Goal: Task Accomplishment & Management: Complete application form

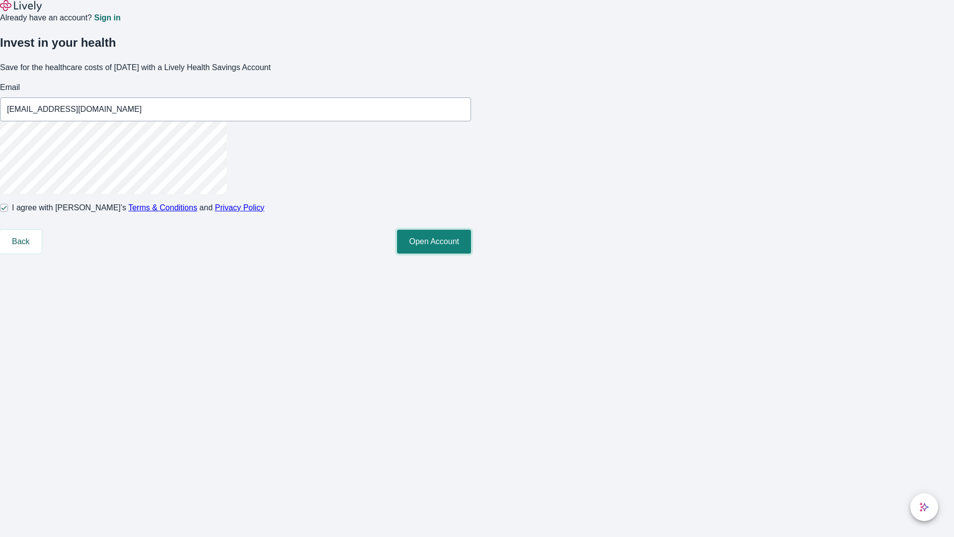
click at [471, 254] on button "Open Account" at bounding box center [434, 242] width 74 height 24
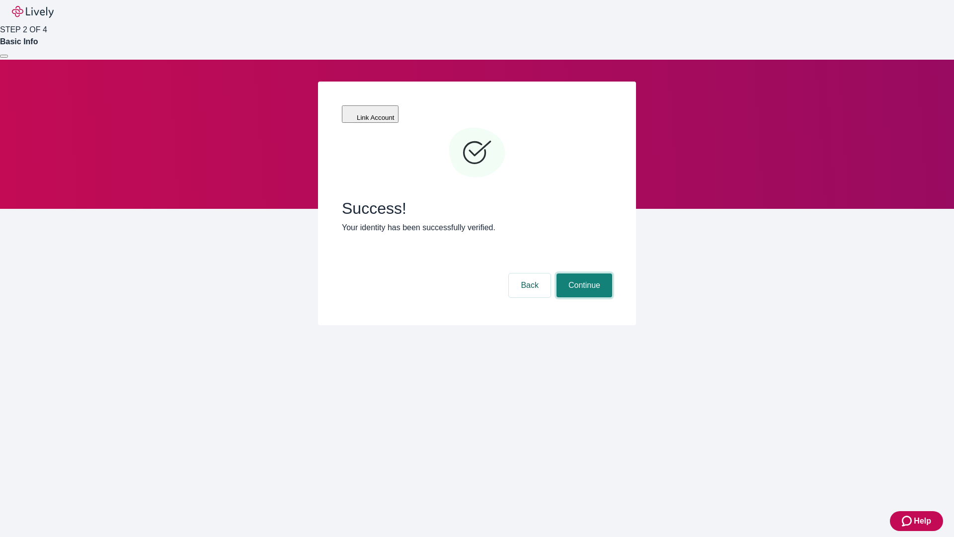
click at [583, 273] on button "Continue" at bounding box center [585, 285] width 56 height 24
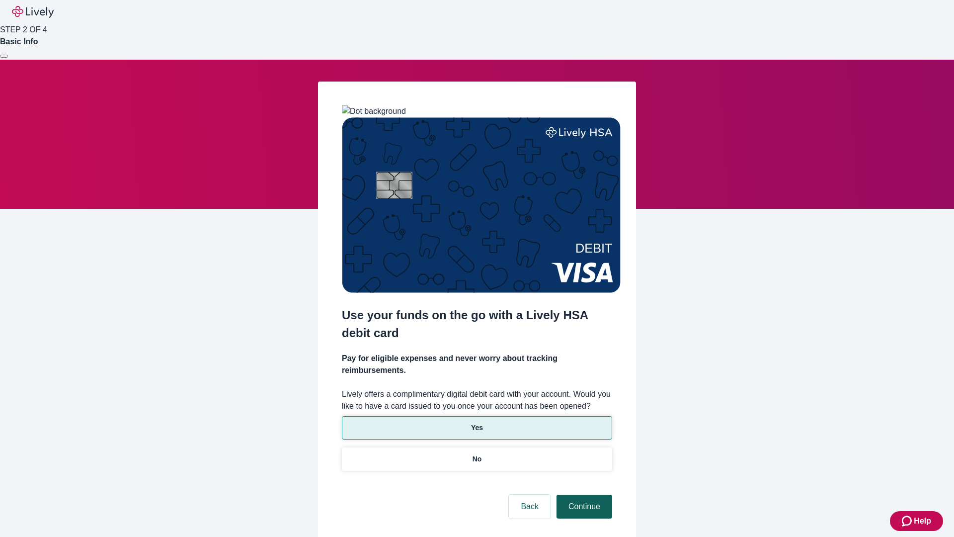
click at [477, 454] on p "No" at bounding box center [477, 459] width 9 height 10
click at [583, 495] on button "Continue" at bounding box center [585, 507] width 56 height 24
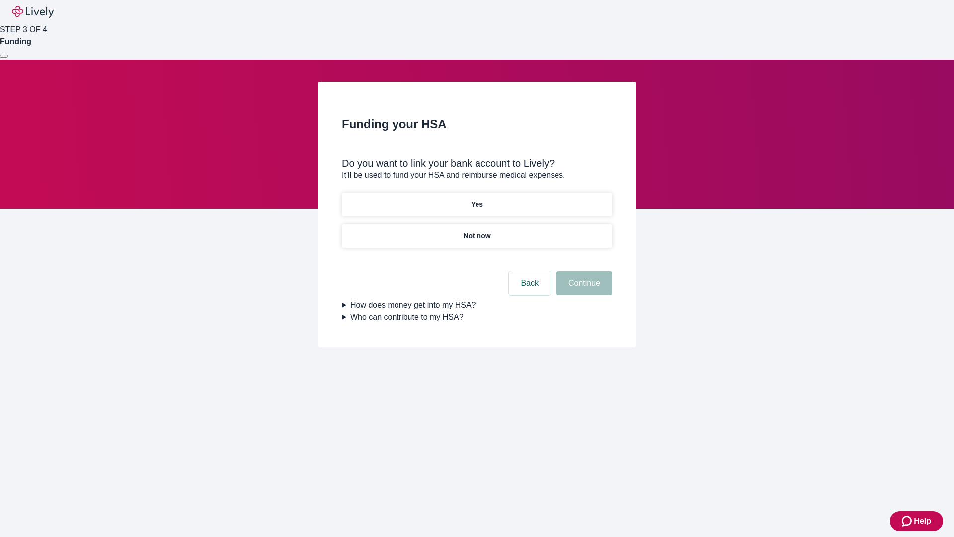
click at [477, 199] on p "Yes" at bounding box center [477, 204] width 12 height 10
click at [583, 271] on button "Continue" at bounding box center [585, 283] width 56 height 24
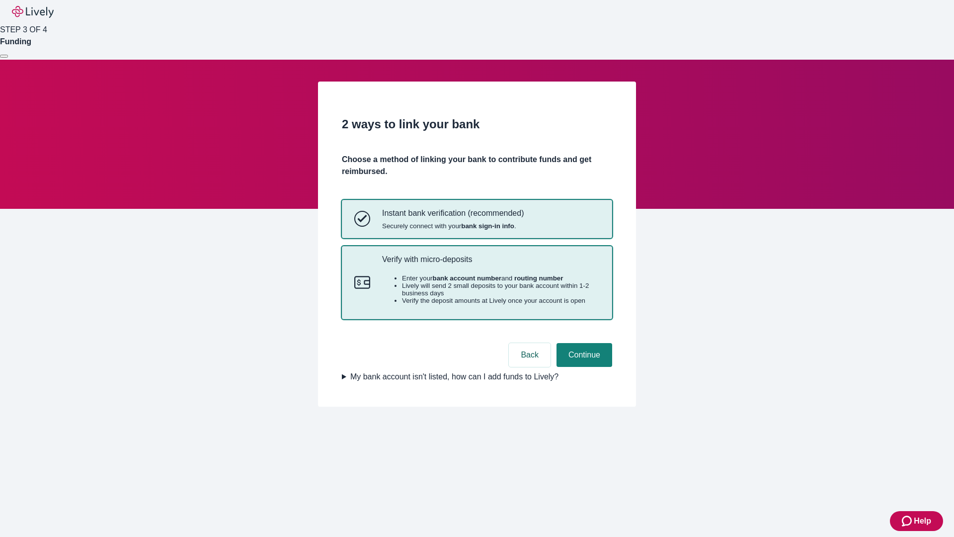
click at [491, 264] on p "Verify with micro-deposits" at bounding box center [491, 259] width 218 height 9
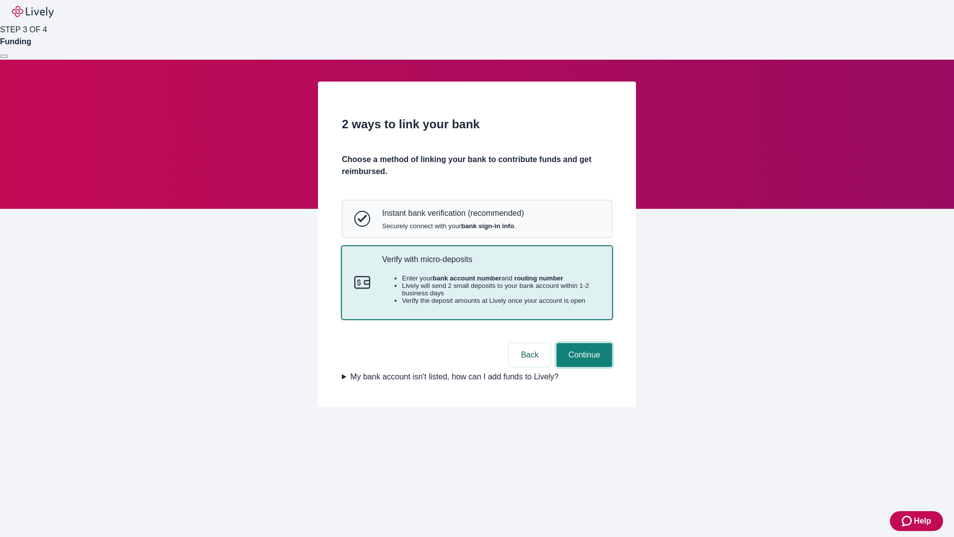
click at [583, 367] on button "Continue" at bounding box center [585, 355] width 56 height 24
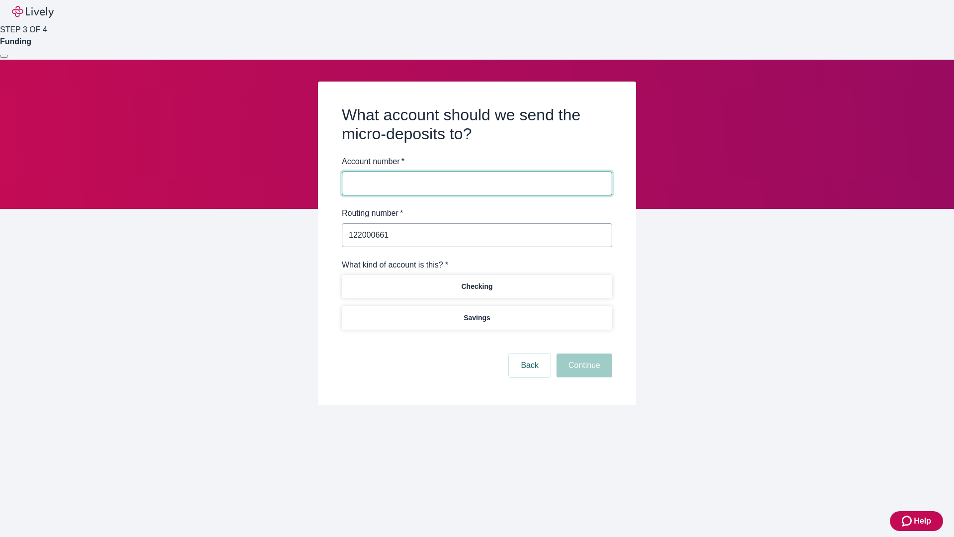
type input "122000661"
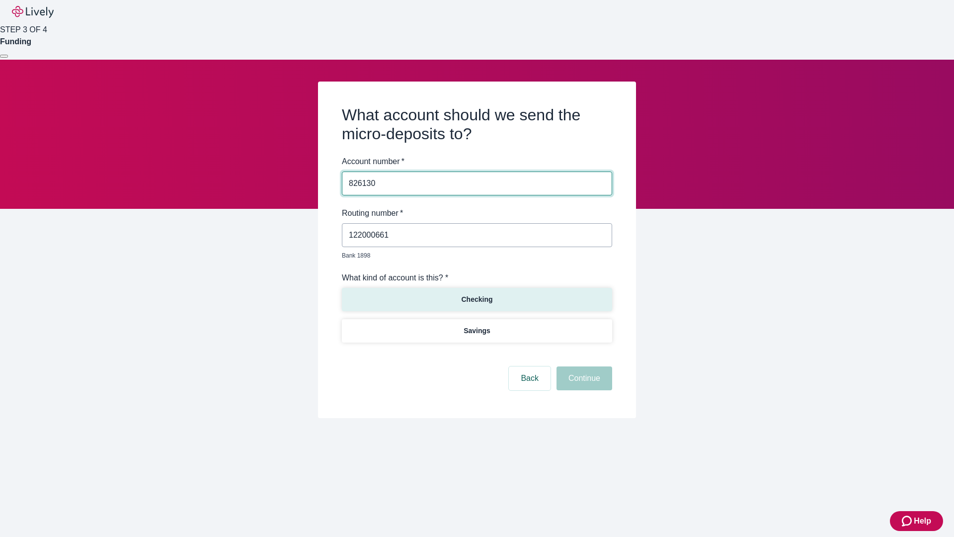
type input "826130"
click at [477, 294] on p "Checking" at bounding box center [476, 299] width 31 height 10
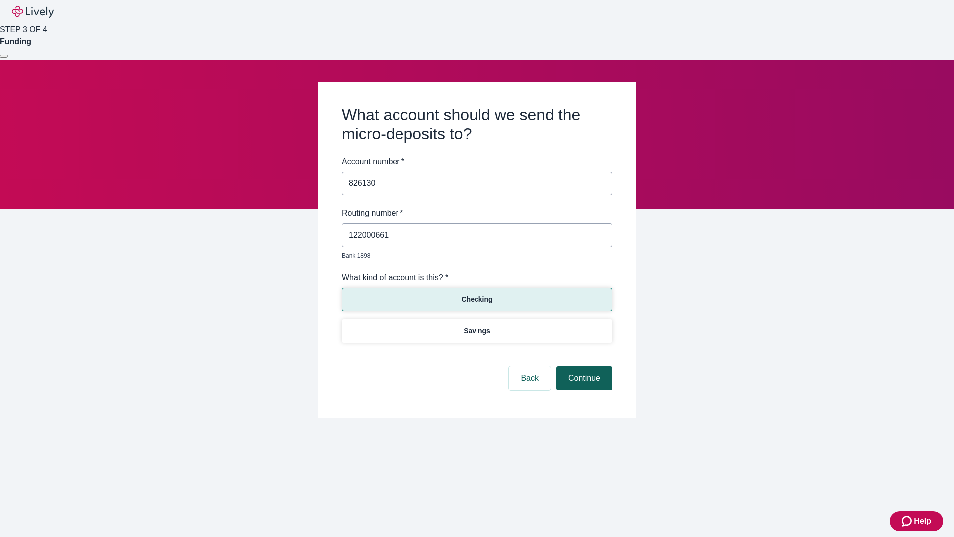
click at [583, 367] on button "Continue" at bounding box center [585, 378] width 56 height 24
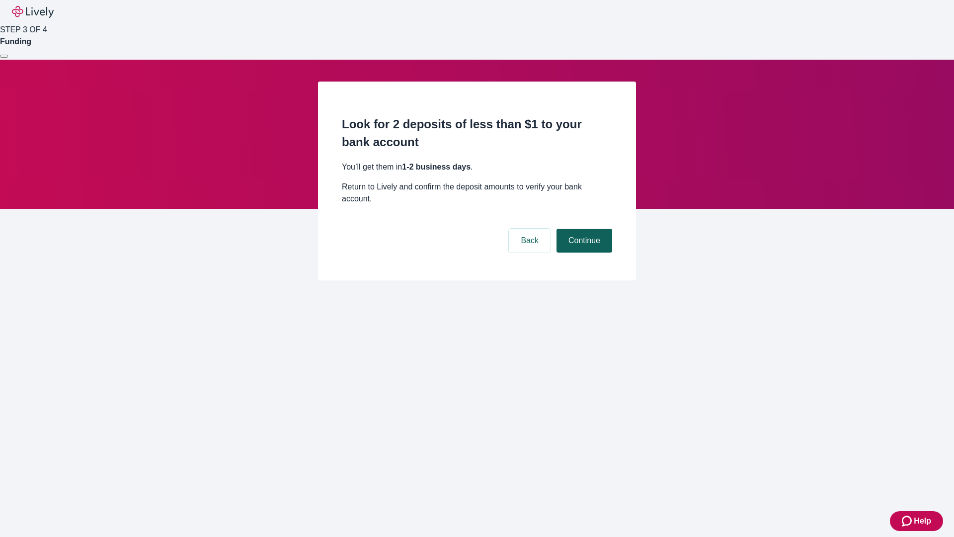
click at [583, 229] on button "Continue" at bounding box center [585, 241] width 56 height 24
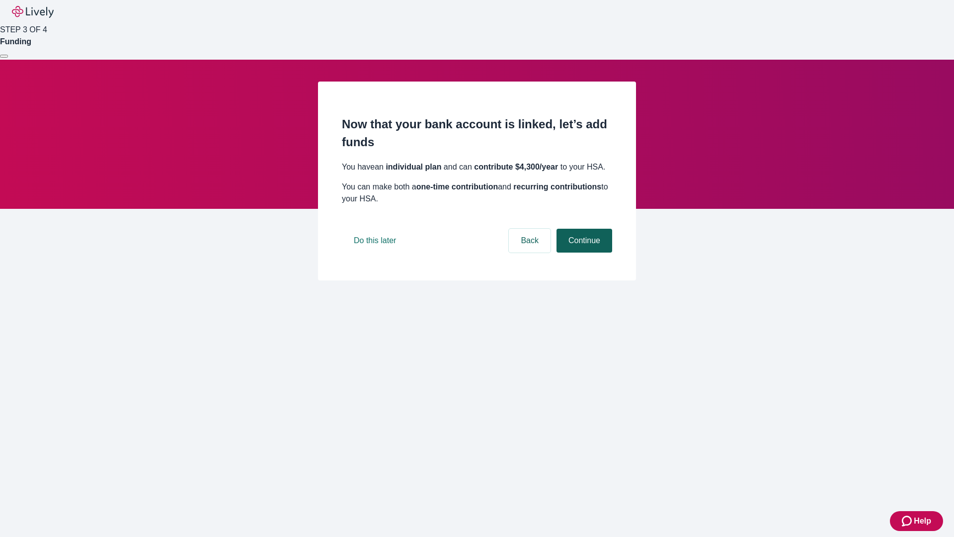
click at [583, 253] on button "Continue" at bounding box center [585, 241] width 56 height 24
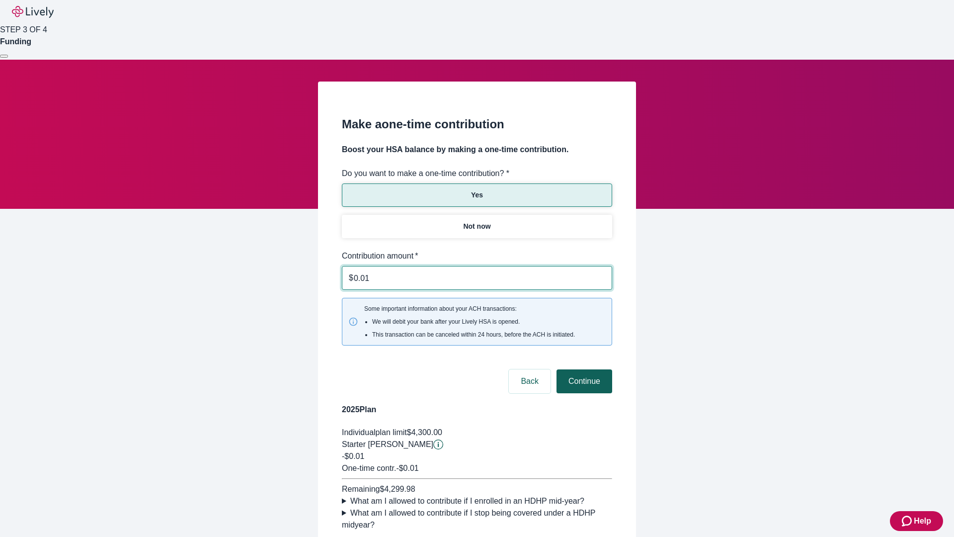
type input "0.01"
click at [583, 369] on button "Continue" at bounding box center [585, 381] width 56 height 24
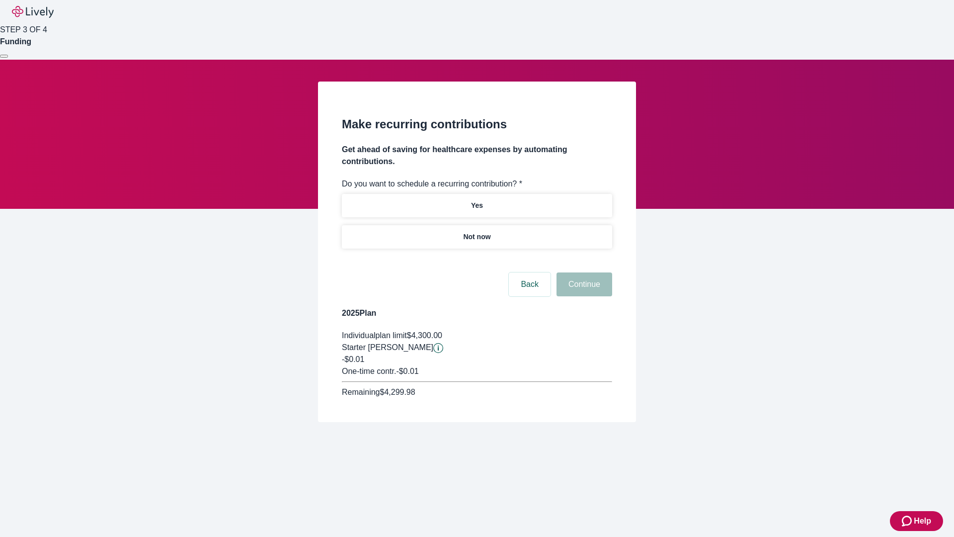
click at [477, 232] on p "Not now" at bounding box center [476, 237] width 27 height 10
click at [583, 272] on button "Continue" at bounding box center [585, 284] width 56 height 24
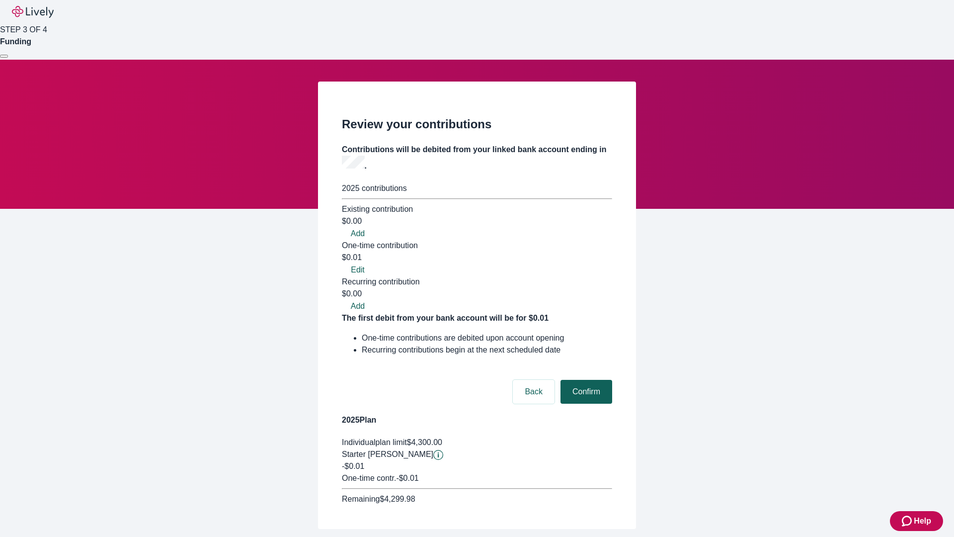
click at [585, 380] on button "Confirm" at bounding box center [587, 392] width 52 height 24
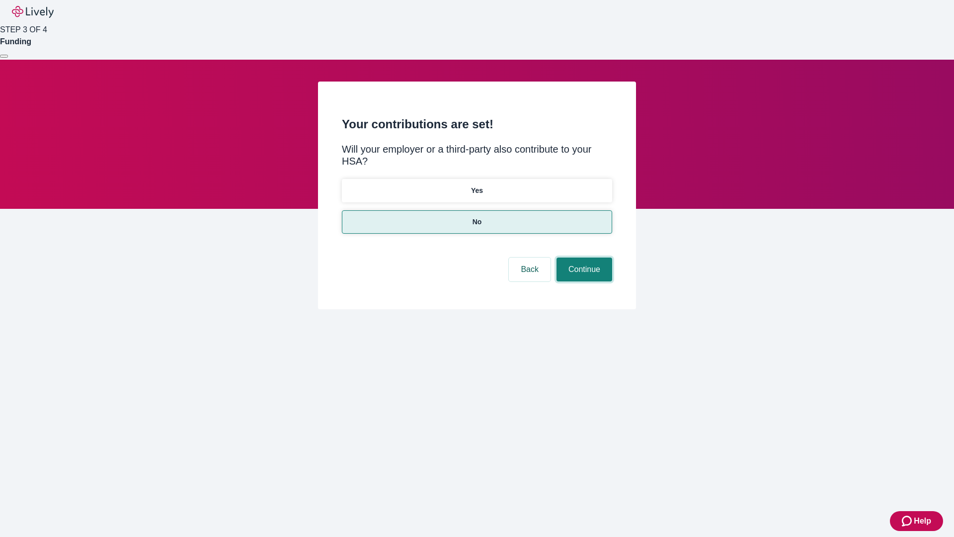
click at [583, 258] on button "Continue" at bounding box center [585, 270] width 56 height 24
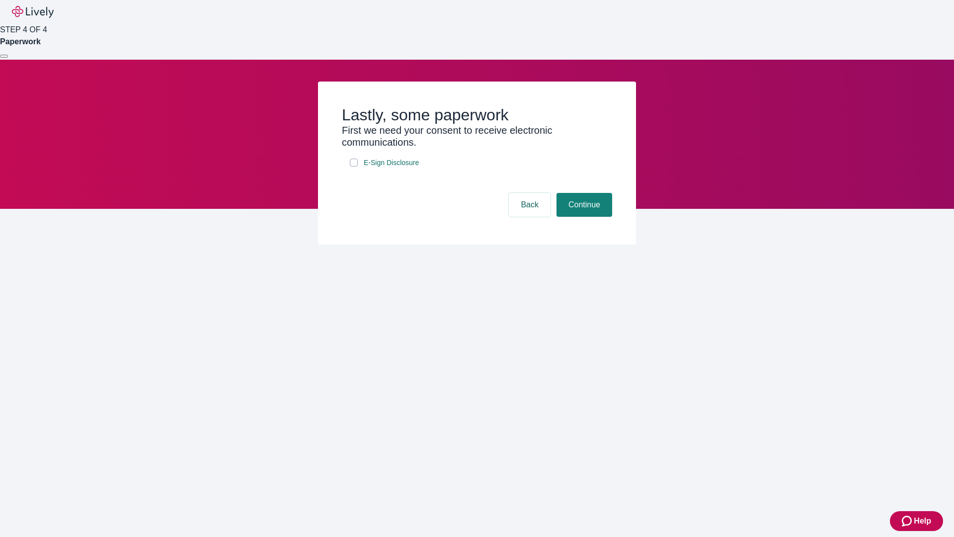
click at [354, 167] on input "E-Sign Disclosure" at bounding box center [354, 163] width 8 height 8
checkbox input "true"
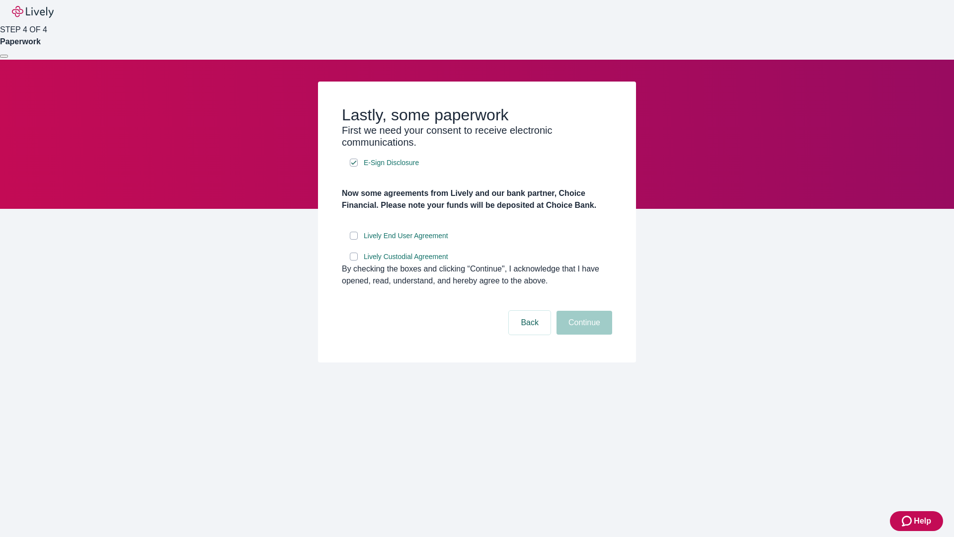
click at [354, 240] on input "Lively End User Agreement" at bounding box center [354, 236] width 8 height 8
checkbox input "true"
click at [354, 260] on input "Lively Custodial Agreement" at bounding box center [354, 257] width 8 height 8
checkbox input "true"
click at [583, 335] on button "Continue" at bounding box center [585, 323] width 56 height 24
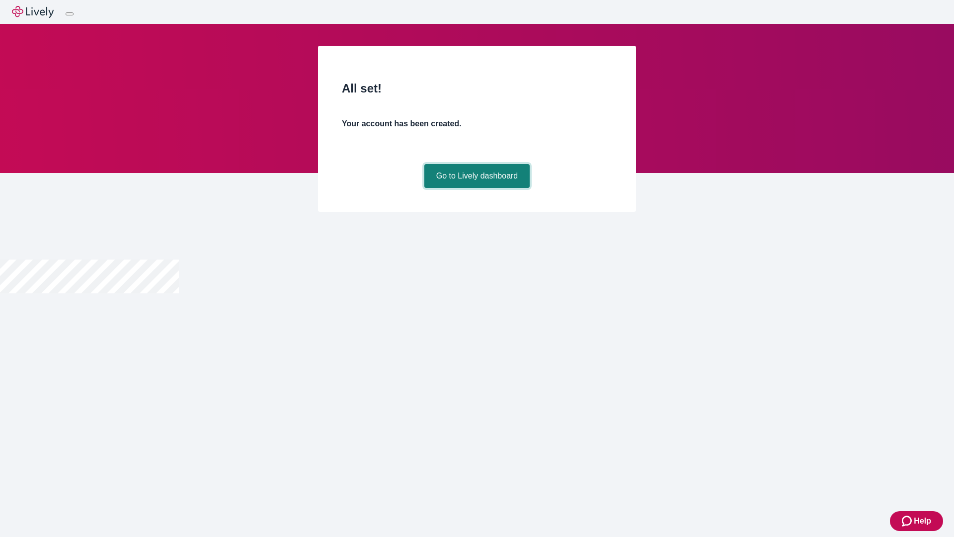
click at [477, 188] on link "Go to Lively dashboard" at bounding box center [478, 176] width 106 height 24
